Goal: Check status: Check status

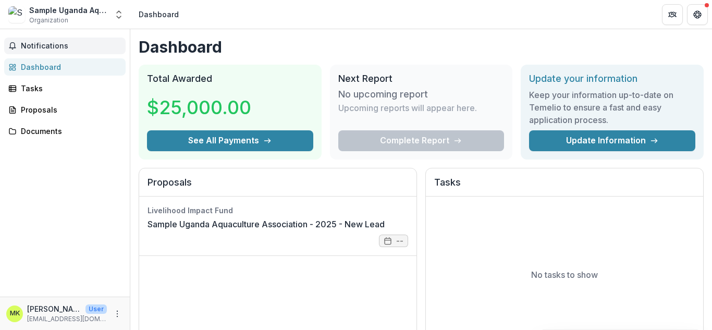
click at [56, 44] on span "Notifications" at bounding box center [71, 46] width 101 height 9
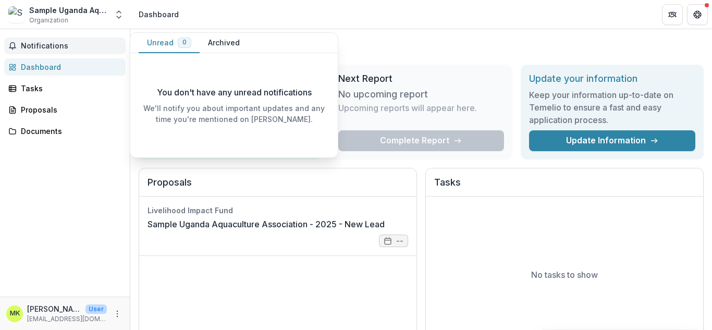
click at [56, 44] on span "Notifications" at bounding box center [71, 46] width 101 height 9
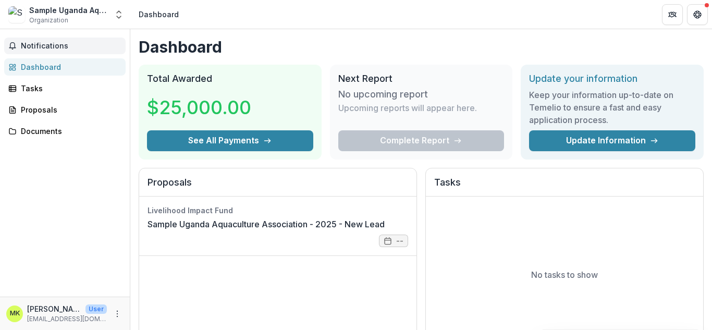
click at [56, 44] on span "Notifications" at bounding box center [71, 46] width 101 height 9
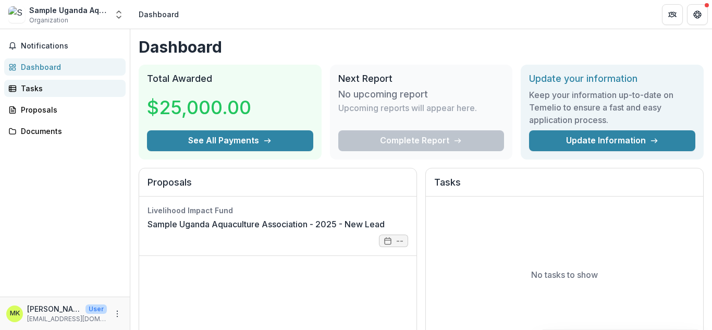
click at [28, 89] on div "Tasks" at bounding box center [69, 88] width 96 height 11
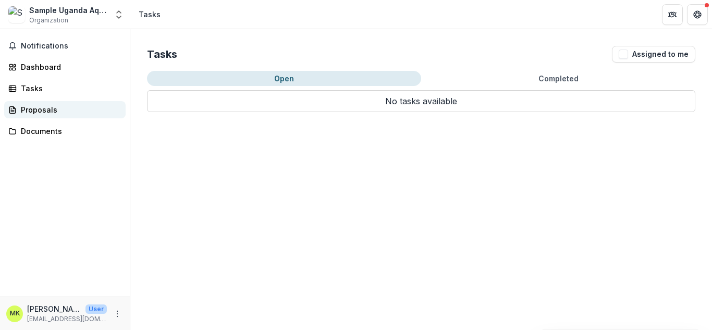
click at [32, 107] on div "Proposals" at bounding box center [69, 109] width 96 height 11
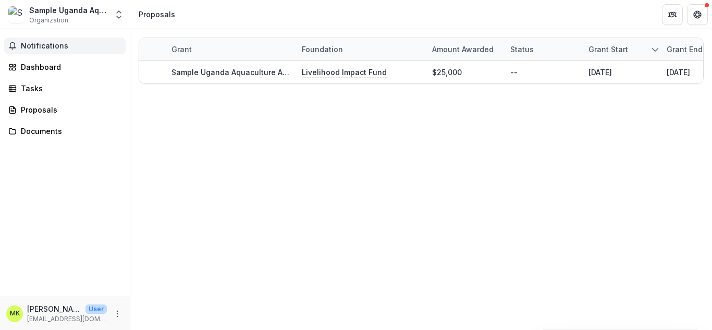
click at [79, 44] on span "Notifications" at bounding box center [71, 46] width 101 height 9
click at [424, 135] on div "Grant Foundation Amount awarded Status Grant start Grant end Due Date Report Du…" at bounding box center [420, 179] width 581 height 301
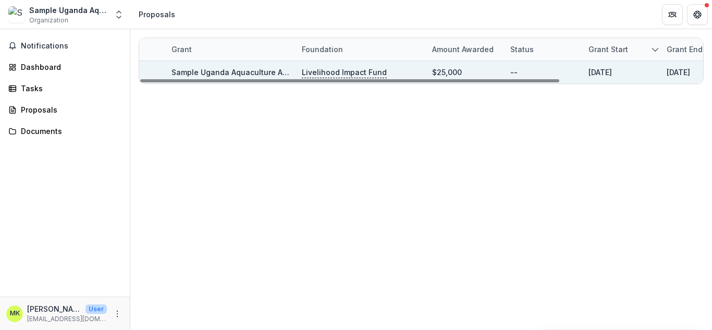
click at [358, 73] on p "Livelihood Impact Fund" at bounding box center [344, 72] width 85 height 11
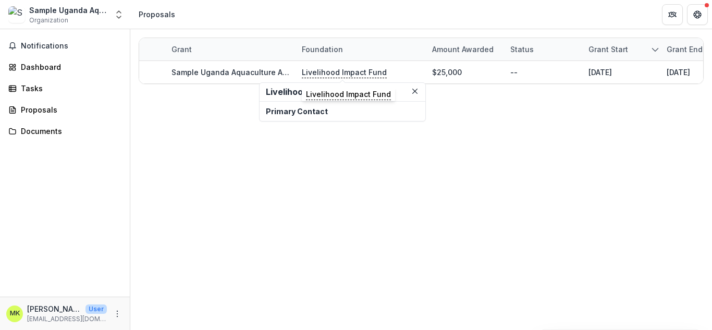
click at [323, 111] on p "Primary Contact" at bounding box center [342, 111] width 153 height 11
click at [309, 113] on p "Primary Contact" at bounding box center [342, 111] width 153 height 11
click at [522, 215] on div "Grant Foundation Amount awarded Status Grant start Grant end Due Date Report Du…" at bounding box center [420, 179] width 581 height 301
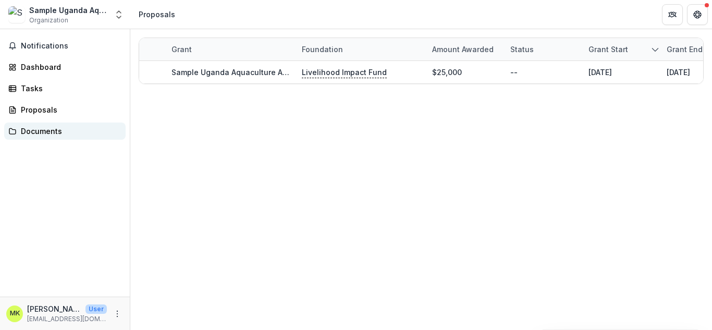
click at [49, 131] on div "Documents" at bounding box center [69, 131] width 96 height 11
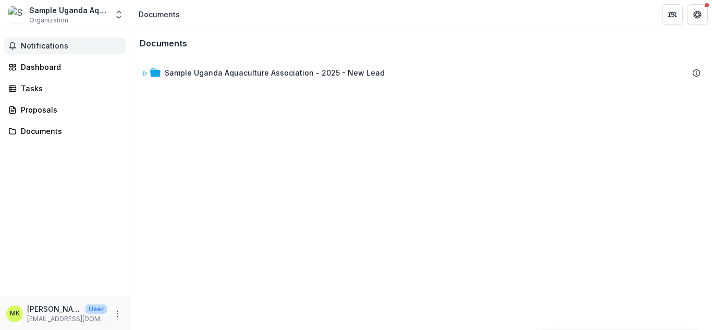
click at [42, 48] on span "Notifications" at bounding box center [71, 46] width 101 height 9
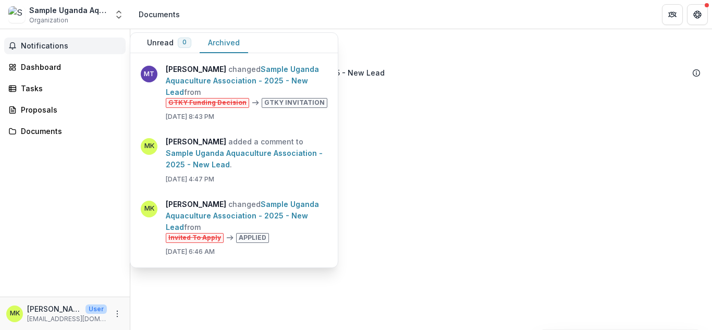
click at [208, 39] on button "Archived" at bounding box center [224, 43] width 48 height 20
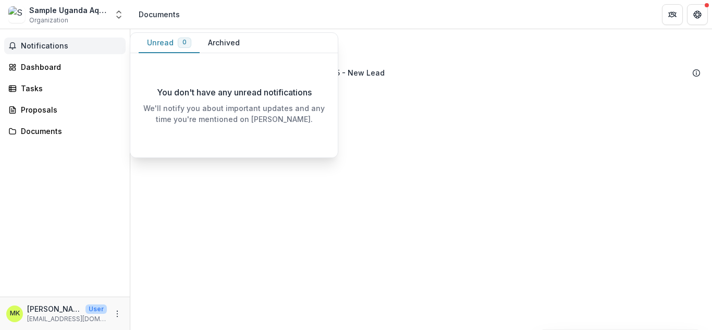
click at [152, 41] on button "Unread 0" at bounding box center [169, 43] width 61 height 20
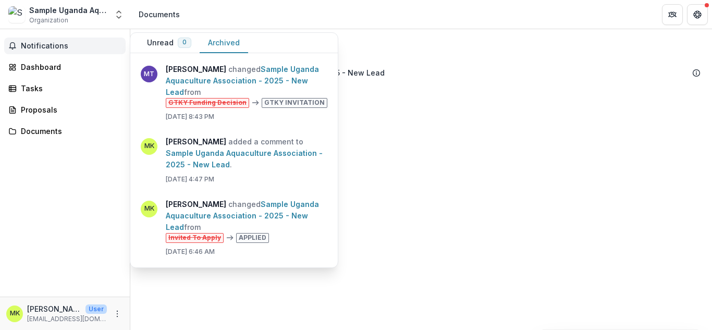
click at [223, 39] on button "Archived" at bounding box center [224, 43] width 48 height 20
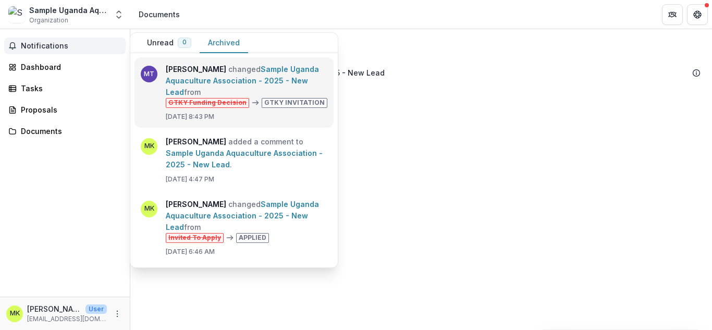
click at [212, 96] on link "Sample Uganda Aquaculture Association - 2025 - New Lead" at bounding box center [242, 81] width 153 height 32
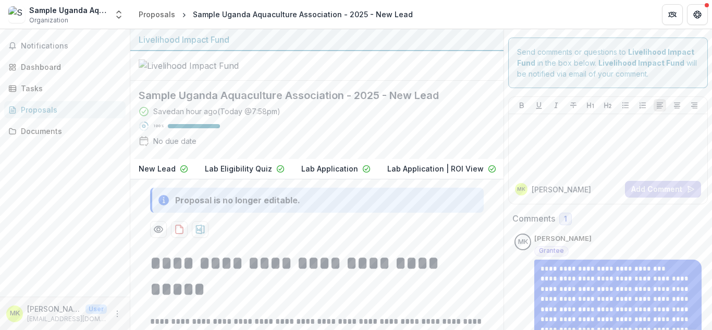
click at [235, 102] on h2 "Sample Uganda Aquaculture Association - 2025 - New Lead" at bounding box center [309, 95] width 340 height 13
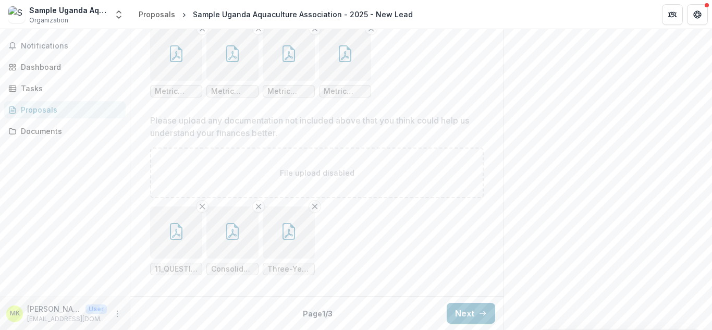
scroll to position [1459, 0]
click at [290, 224] on icon "button" at bounding box center [288, 231] width 17 height 17
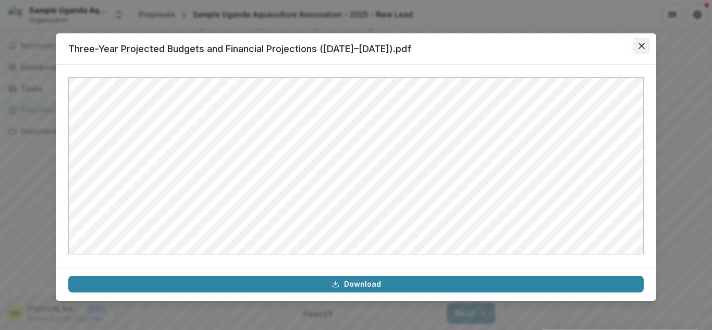
click at [641, 47] on icon "Close" at bounding box center [641, 46] width 6 height 6
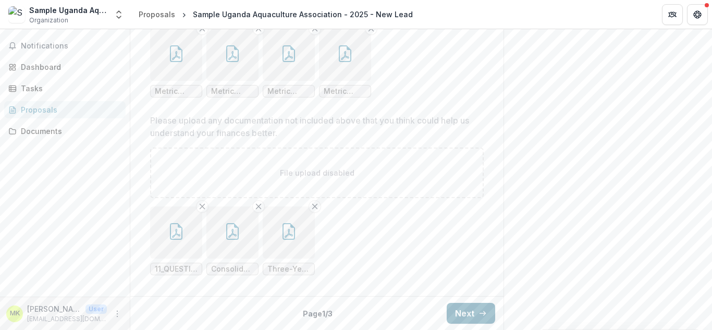
click at [463, 318] on button "Next" at bounding box center [470, 313] width 48 height 21
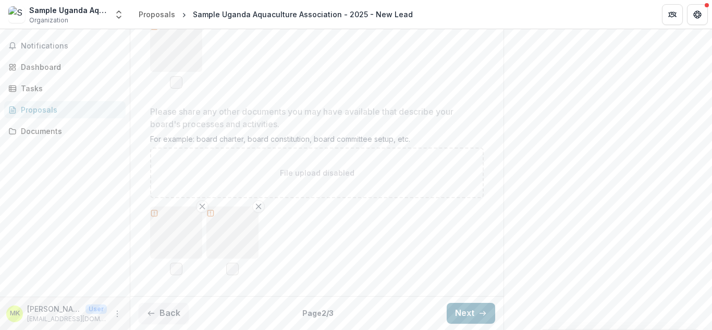
scroll to position [1222, 0]
click at [463, 316] on button "Next" at bounding box center [470, 313] width 48 height 21
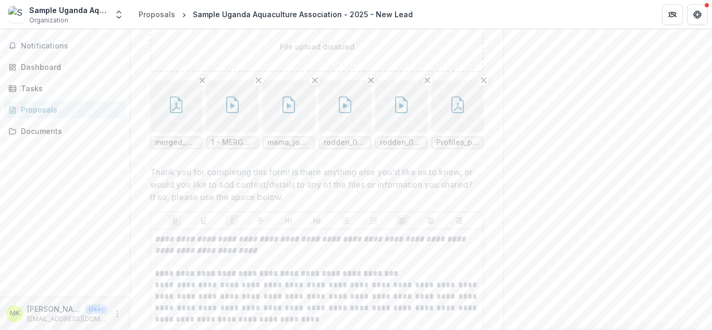
scroll to position [1076, 0]
click at [237, 114] on icon "button" at bounding box center [232, 105] width 13 height 17
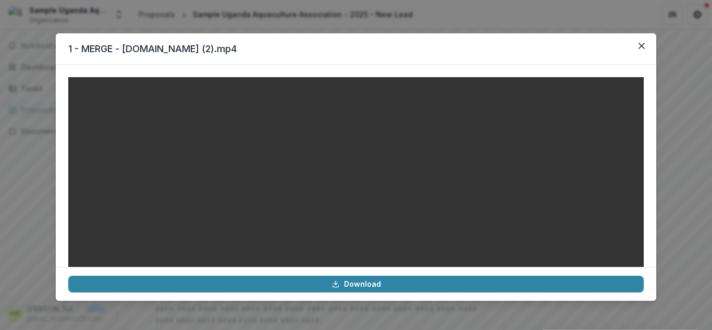
click at [144, 228] on video at bounding box center [355, 221] width 575 height 288
drag, startPoint x: 651, startPoint y: 177, endPoint x: 654, endPoint y: 195, distance: 18.5
click at [654, 195] on div at bounding box center [356, 166] width 600 height 202
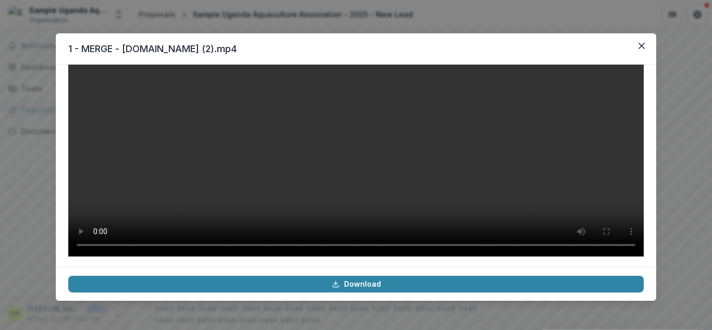
scroll to position [109, 0]
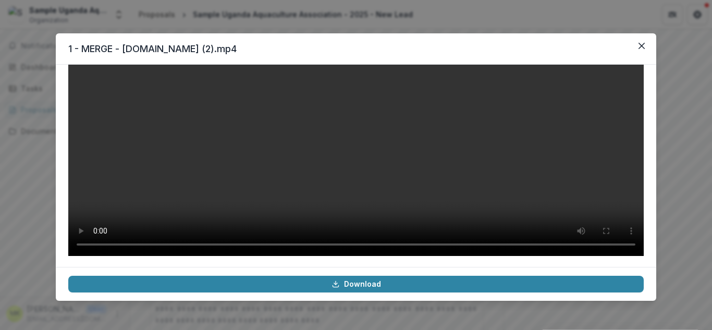
click at [656, 189] on div "1 - MERGE - [DOMAIN_NAME] (2).mp4 Download" at bounding box center [356, 165] width 712 height 330
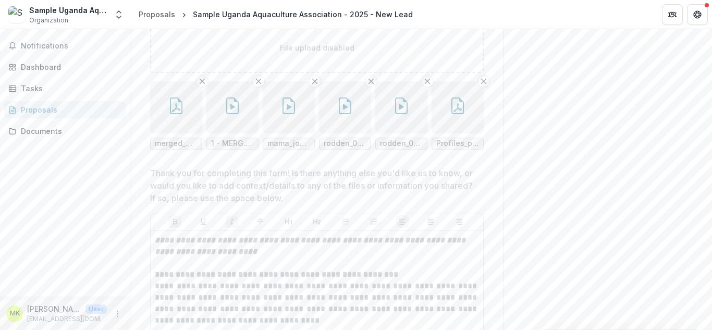
click at [233, 114] on icon "button" at bounding box center [232, 105] width 17 height 17
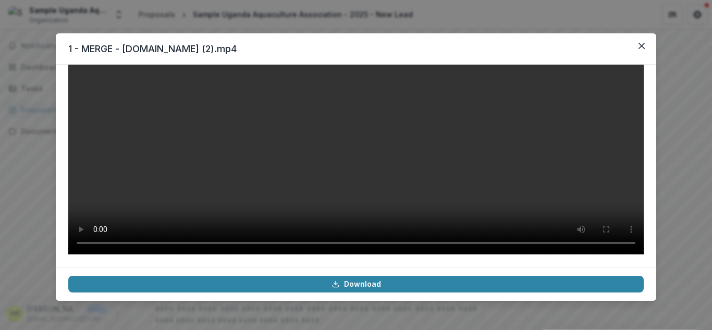
scroll to position [118, 0]
click at [250, 187] on video at bounding box center [355, 111] width 575 height 288
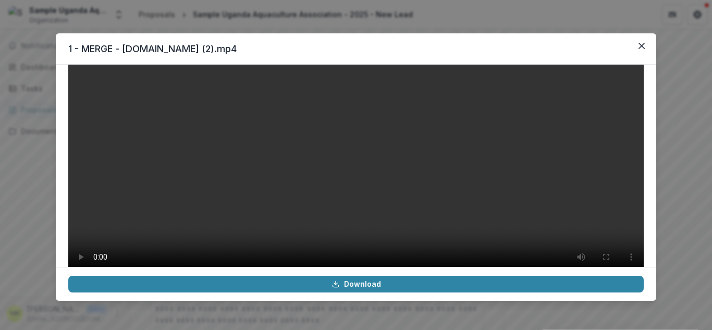
scroll to position [120, 0]
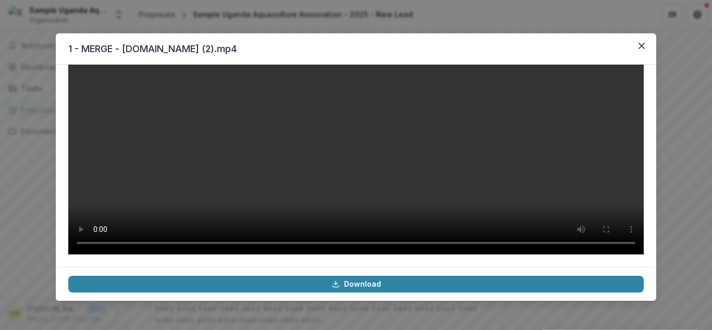
drag, startPoint x: 651, startPoint y: 191, endPoint x: 634, endPoint y: 129, distance: 65.0
click at [634, 129] on div at bounding box center [356, 166] width 600 height 202
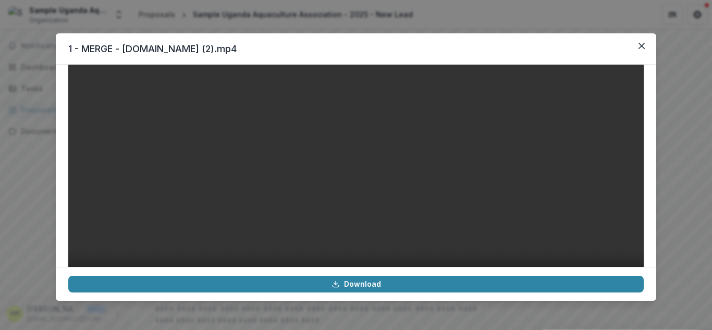
scroll to position [37, 0]
drag, startPoint x: 645, startPoint y: 94, endPoint x: 641, endPoint y: 75, distance: 19.6
click at [641, 75] on div at bounding box center [356, 166] width 600 height 202
click at [646, 47] on button "Close" at bounding box center [641, 46] width 17 height 17
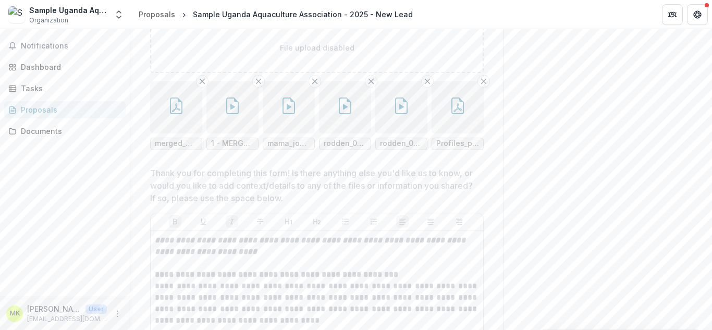
click at [293, 133] on button "button" at bounding box center [289, 107] width 52 height 52
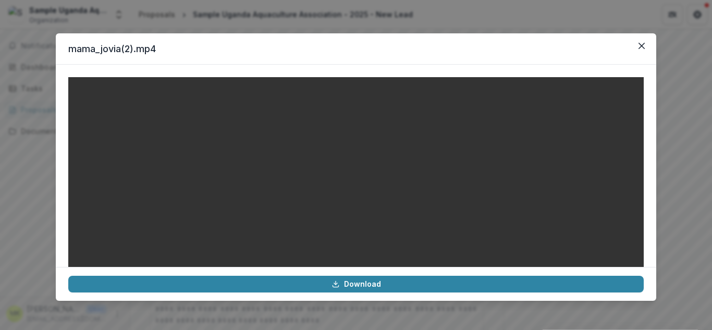
click at [93, 233] on video at bounding box center [355, 221] width 575 height 288
click at [178, 196] on video at bounding box center [355, 221] width 575 height 288
click at [643, 49] on button "Close" at bounding box center [641, 46] width 17 height 17
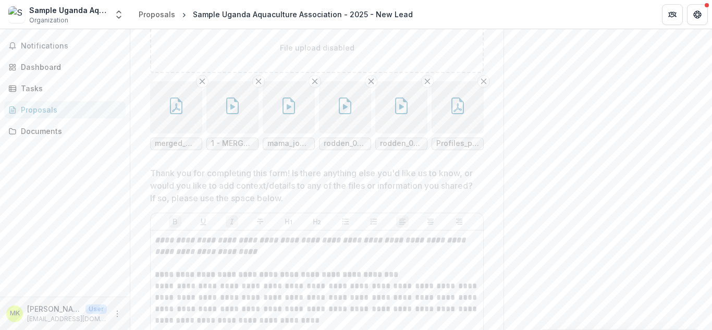
click at [406, 114] on icon "button" at bounding box center [401, 105] width 13 height 17
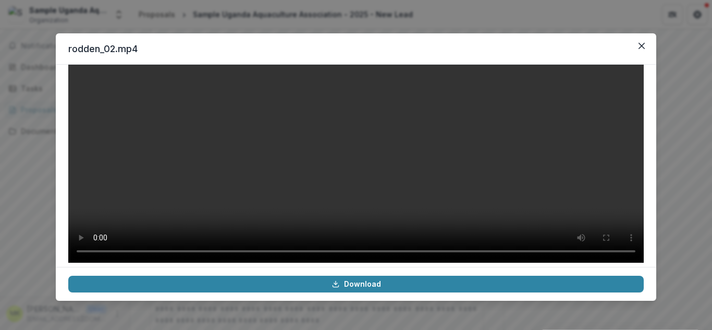
scroll to position [120, 0]
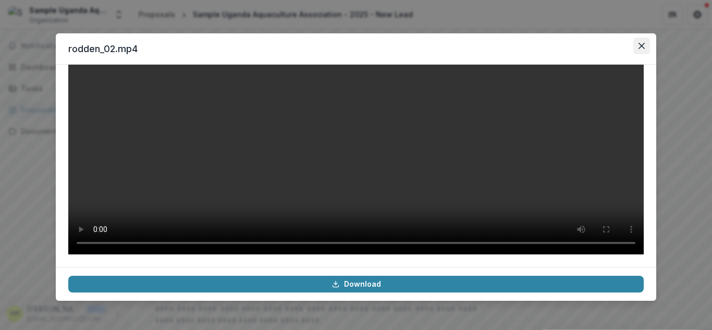
click at [639, 48] on icon "Close" at bounding box center [641, 46] width 6 height 6
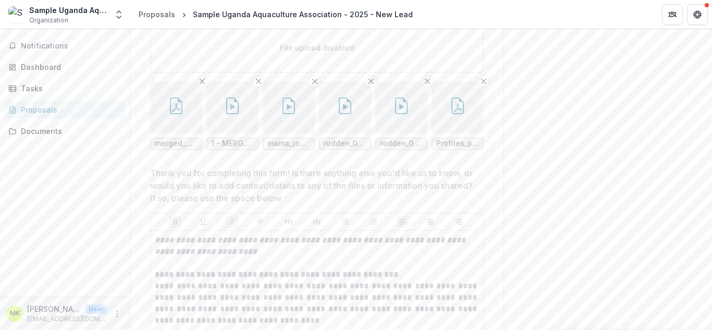
click at [325, 133] on button "button" at bounding box center [345, 107] width 52 height 52
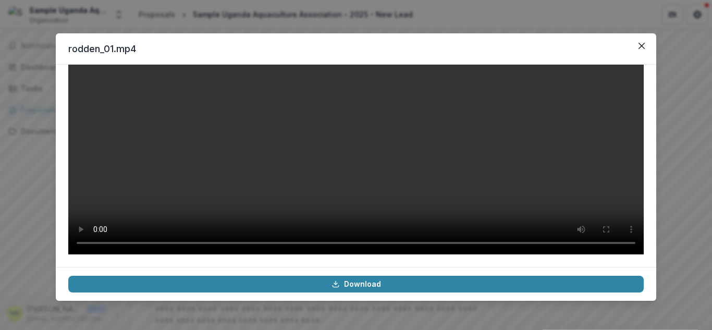
click at [675, 42] on div "rodden_01.mp4 Download" at bounding box center [356, 165] width 712 height 330
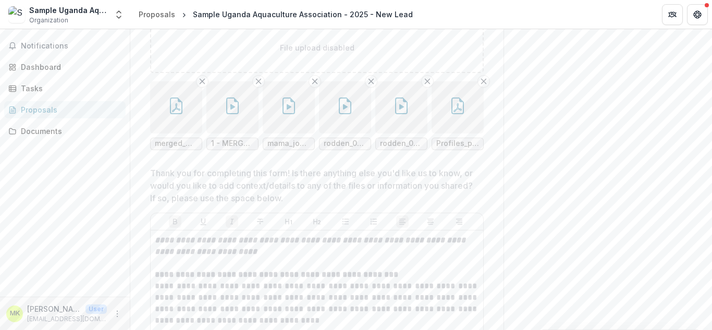
click at [222, 204] on p "Thank you for completing this form! Is there anything else you'd like us to kno…" at bounding box center [313, 186] width 327 height 38
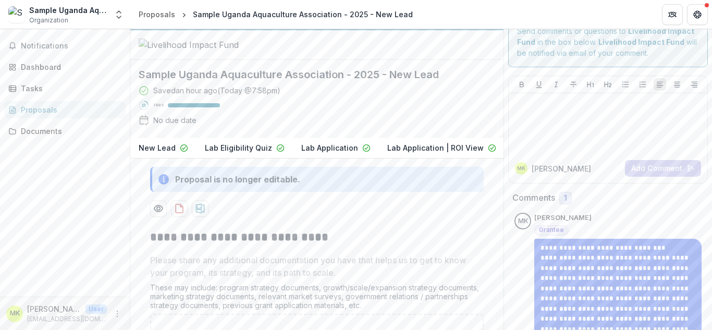
scroll to position [0, 0]
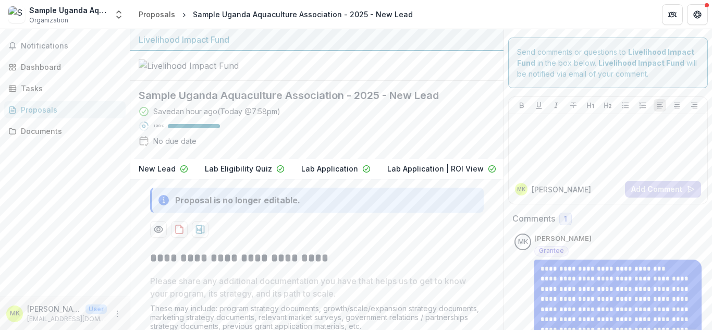
click at [455, 174] on p "Lab Application | ROI View" at bounding box center [435, 168] width 96 height 11
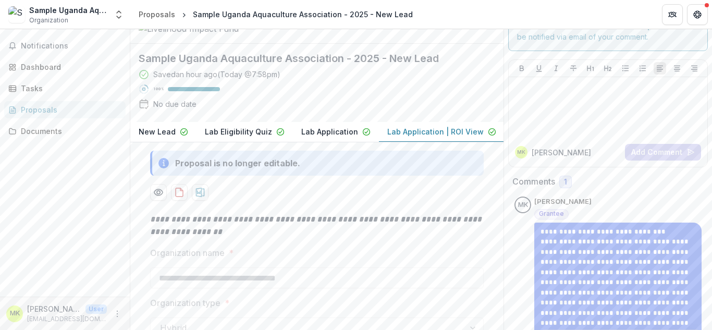
scroll to position [153, 0]
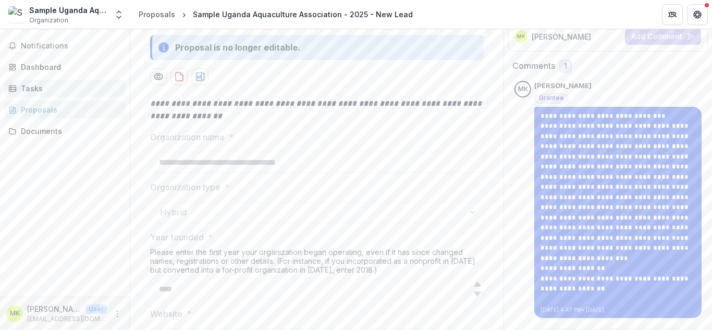
click at [28, 85] on div "Tasks" at bounding box center [69, 88] width 96 height 11
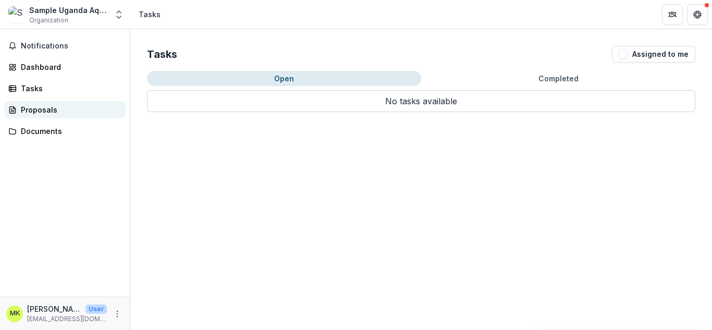
click at [39, 108] on div "Proposals" at bounding box center [69, 109] width 96 height 11
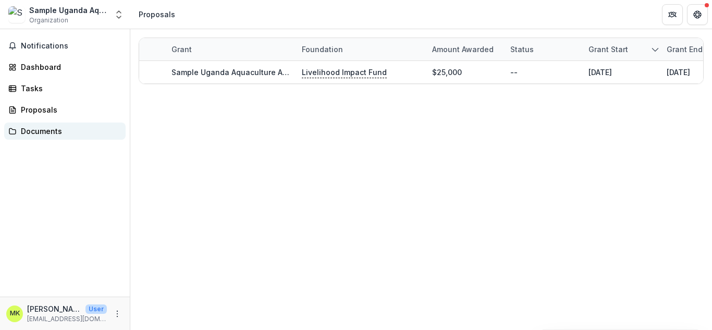
click at [40, 133] on div "Documents" at bounding box center [69, 131] width 96 height 11
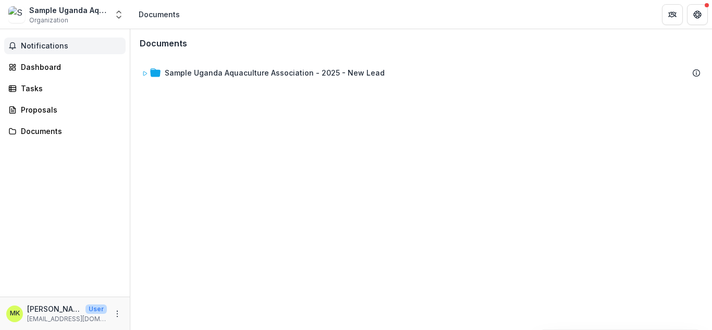
click at [58, 39] on button "Notifications" at bounding box center [64, 46] width 121 height 17
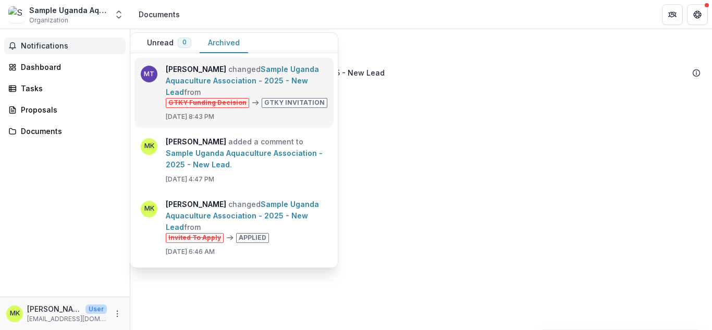
click at [210, 96] on link "Sample Uganda Aquaculture Association - 2025 - New Lead" at bounding box center [242, 81] width 153 height 32
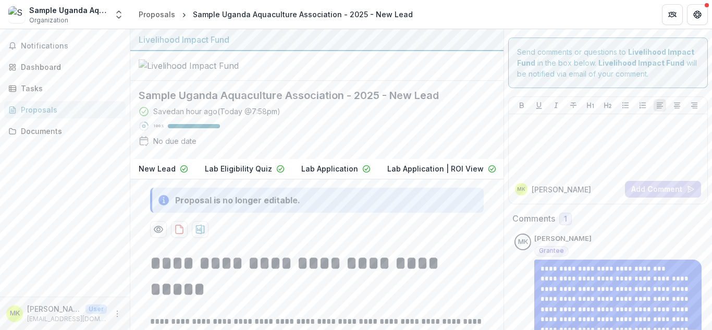
click at [277, 102] on h2 "Sample Uganda Aquaculture Association - 2025 - New Lead" at bounding box center [309, 95] width 340 height 13
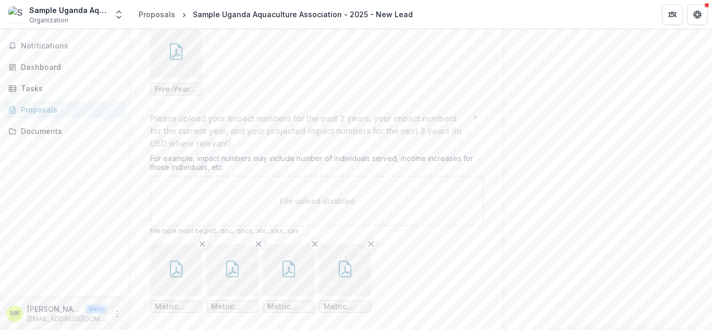
scroll to position [1334, 0]
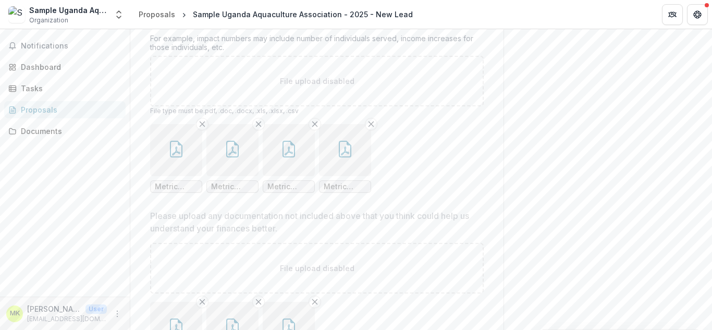
click at [348, 157] on icon "button" at bounding box center [345, 149] width 17 height 17
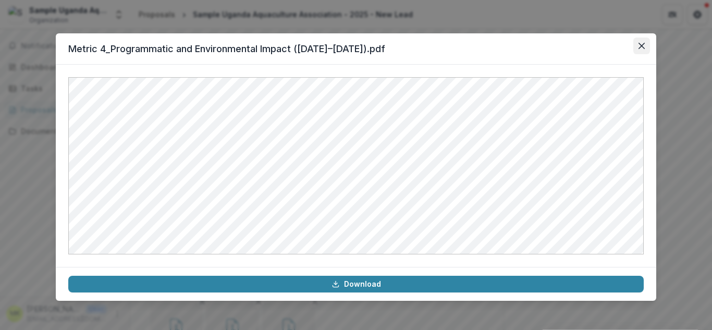
click at [644, 45] on icon "Close" at bounding box center [641, 46] width 6 height 6
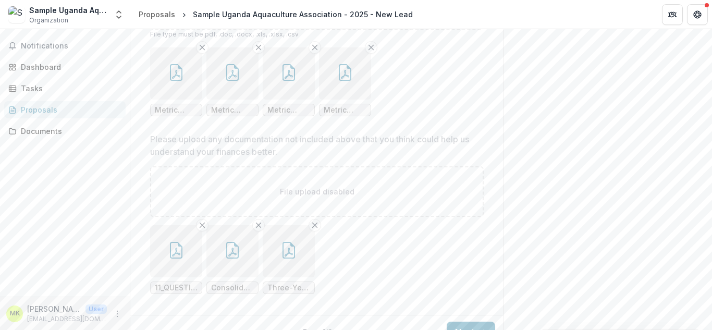
scroll to position [1459, 0]
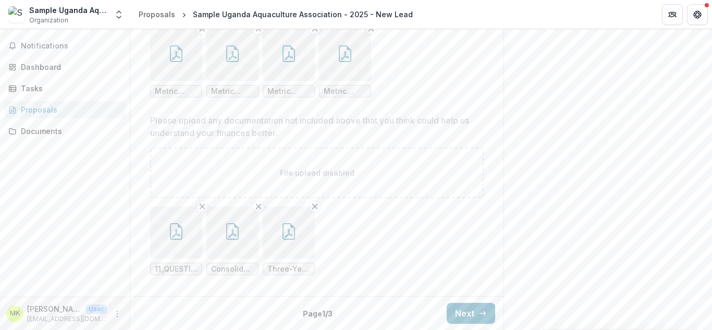
click at [289, 68] on button "button" at bounding box center [289, 55] width 52 height 52
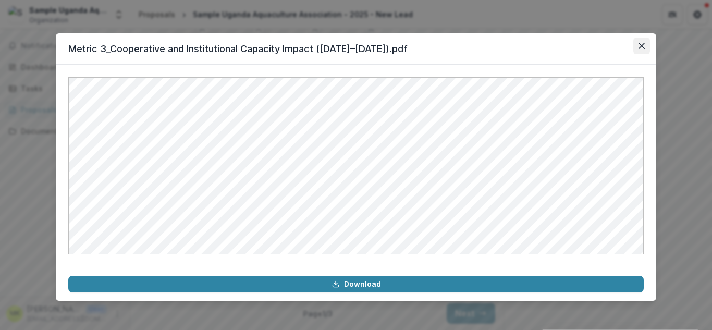
click at [640, 45] on icon "Close" at bounding box center [641, 46] width 6 height 6
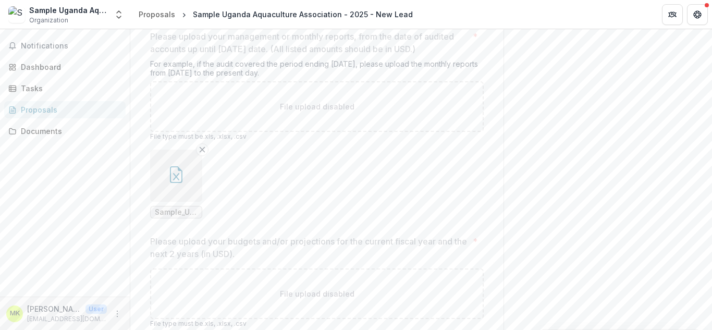
scroll to position [730, 0]
click at [178, 182] on icon "button" at bounding box center [176, 174] width 17 height 17
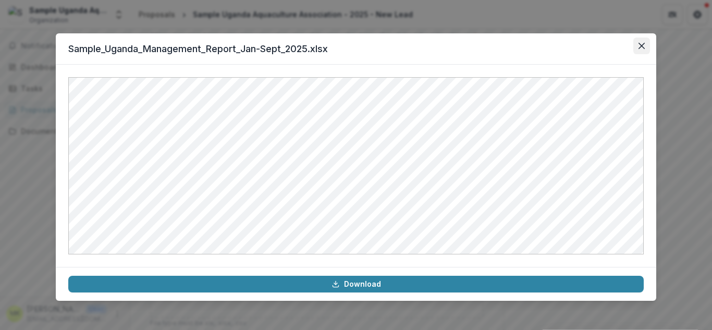
click at [638, 47] on icon "Close" at bounding box center [641, 46] width 6 height 6
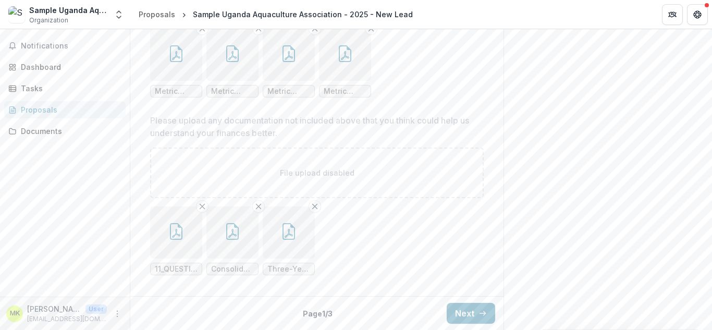
scroll to position [1459, 0]
click at [171, 232] on icon "button" at bounding box center [176, 231] width 17 height 17
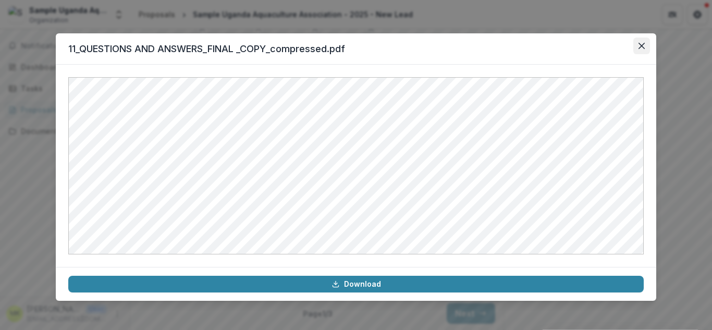
click at [646, 44] on button "Close" at bounding box center [641, 46] width 17 height 17
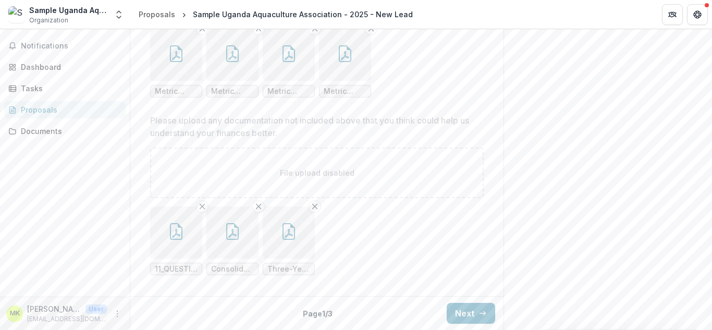
click at [222, 244] on button "button" at bounding box center [232, 232] width 52 height 52
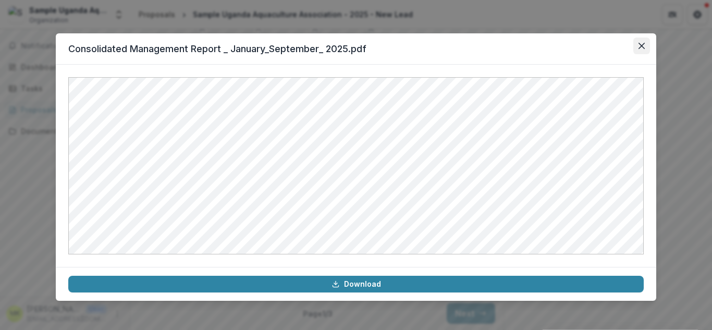
click at [643, 42] on button "Close" at bounding box center [641, 46] width 17 height 17
